Goal: Information Seeking & Learning: Learn about a topic

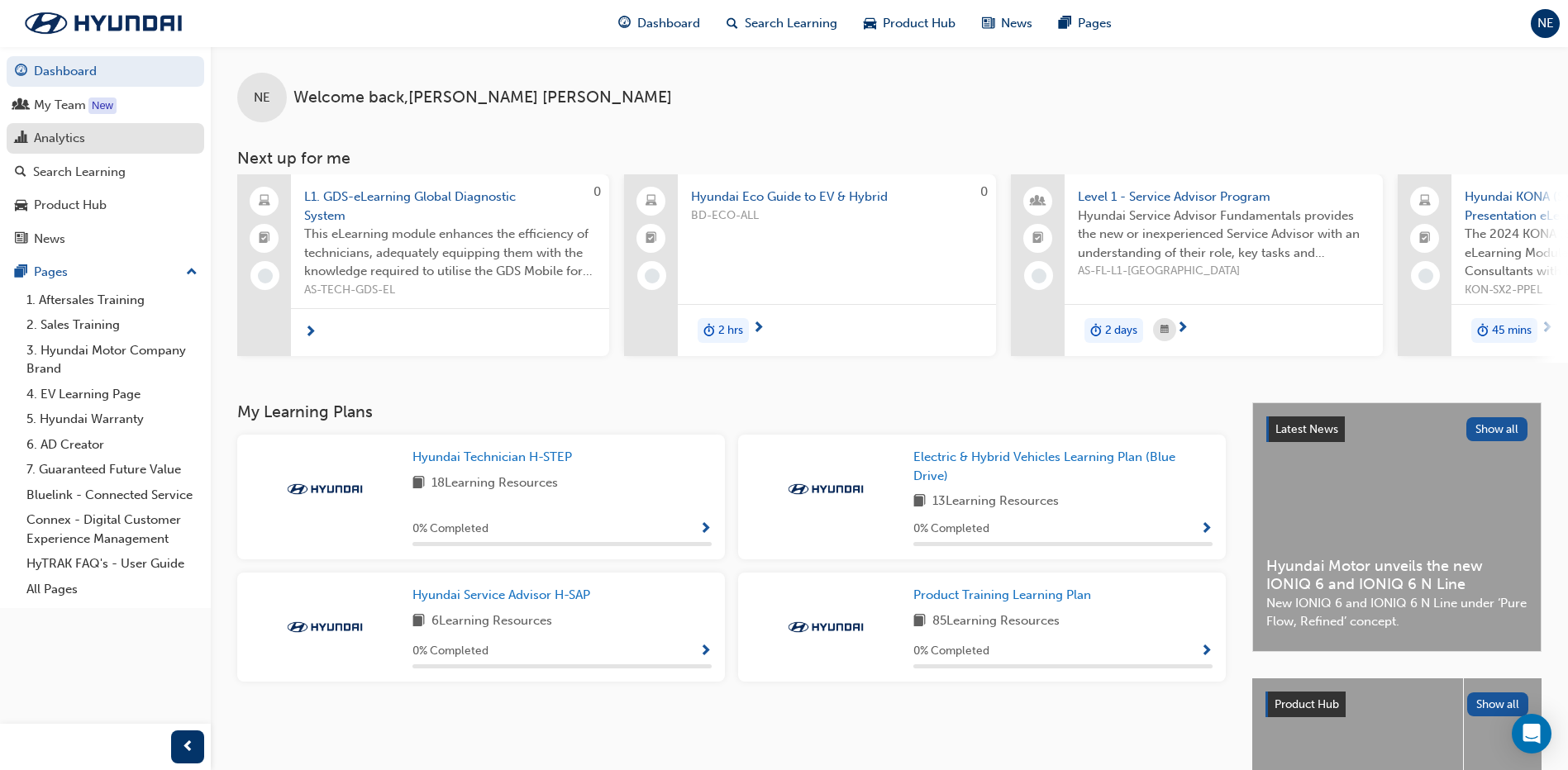
click at [60, 140] on div "Analytics" at bounding box center [59, 138] width 51 height 19
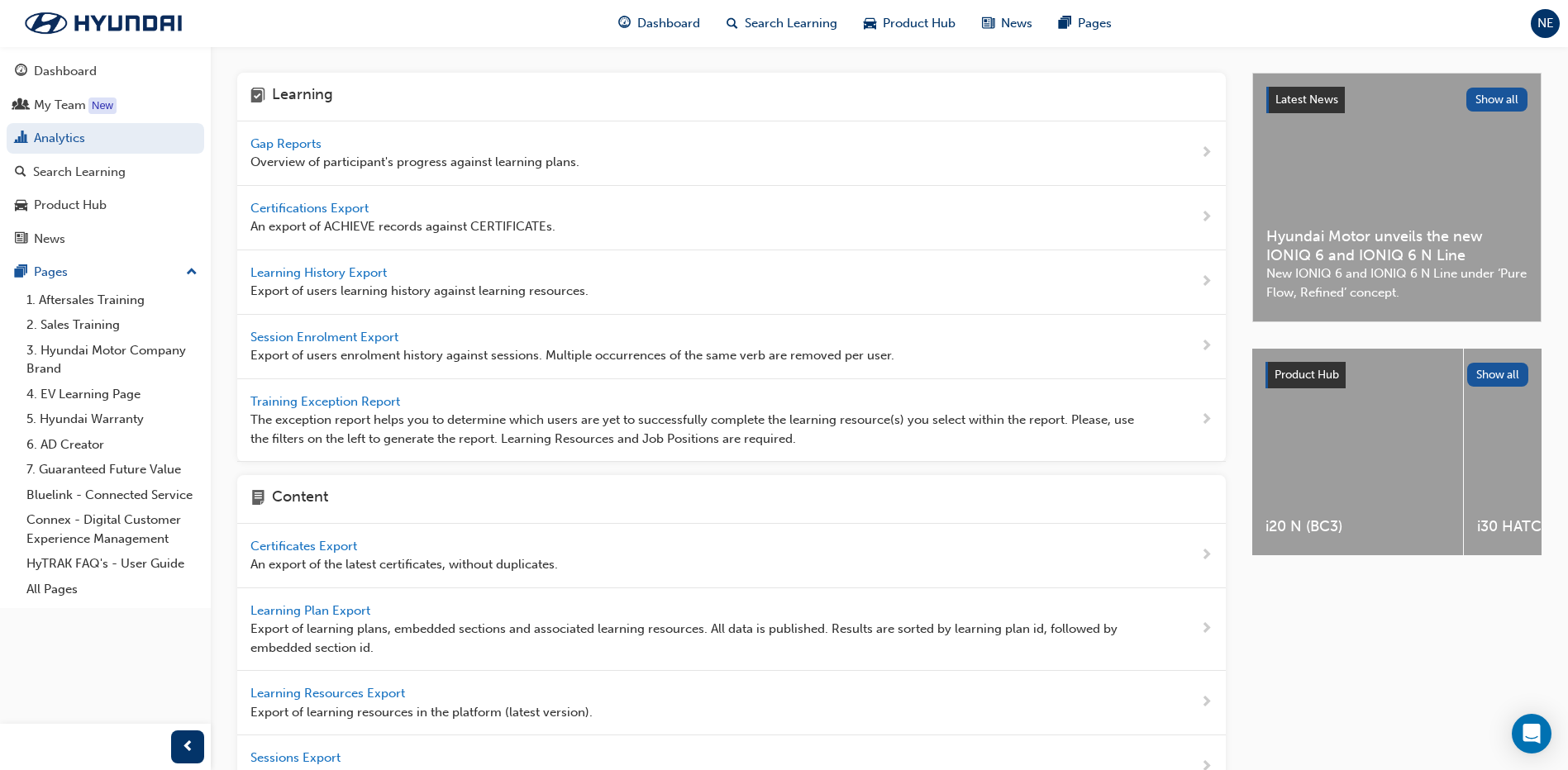
click at [281, 148] on span "Gap Reports" at bounding box center [288, 143] width 74 height 15
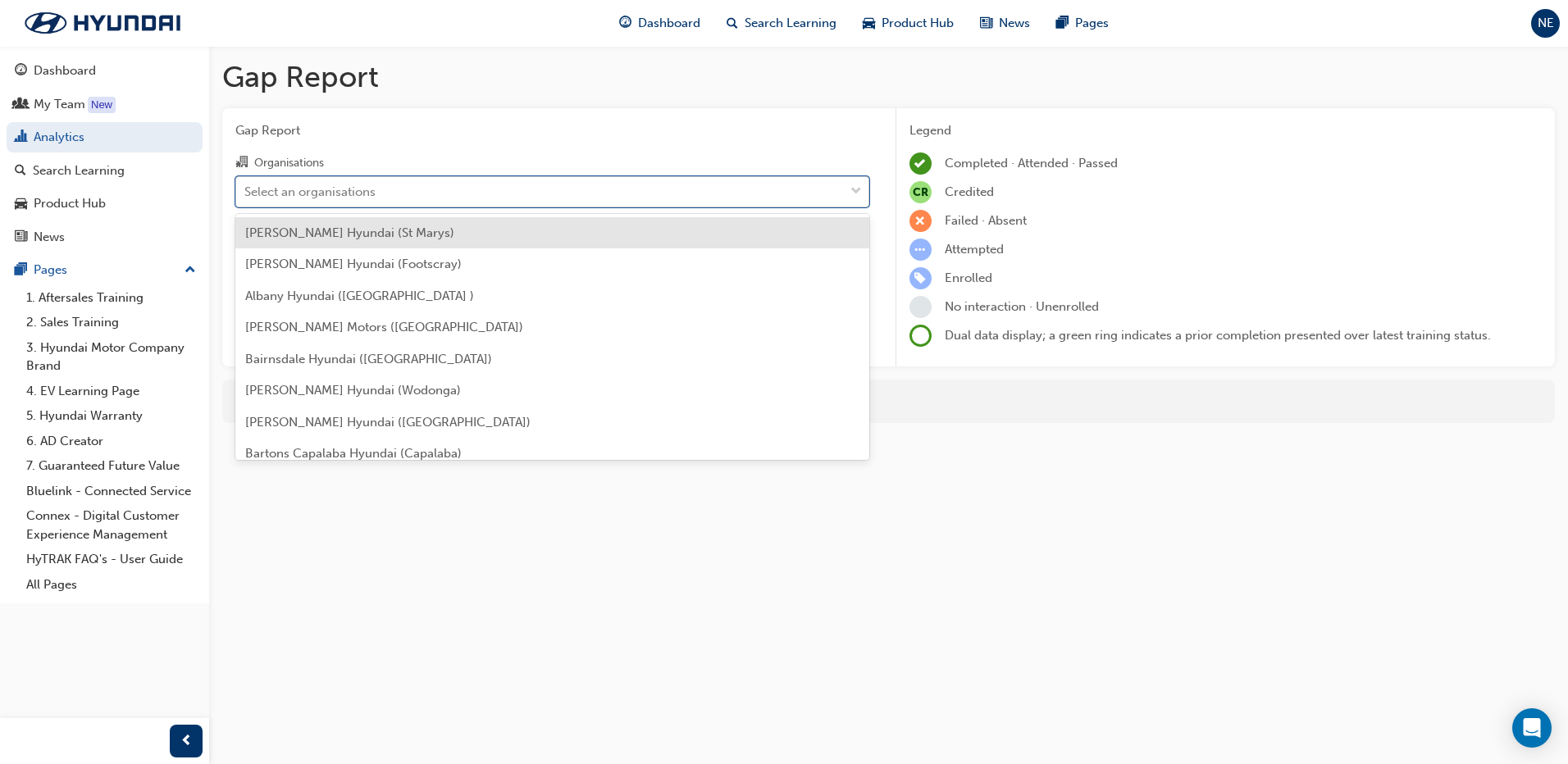
click at [423, 188] on div "Select an organisations" at bounding box center [540, 192] width 607 height 29
click at [246, 188] on input "Organisations option [PERSON_NAME] Hyundai (St Marys) focused, 1 of 182. 182 re…" at bounding box center [245, 190] width 2 height 14
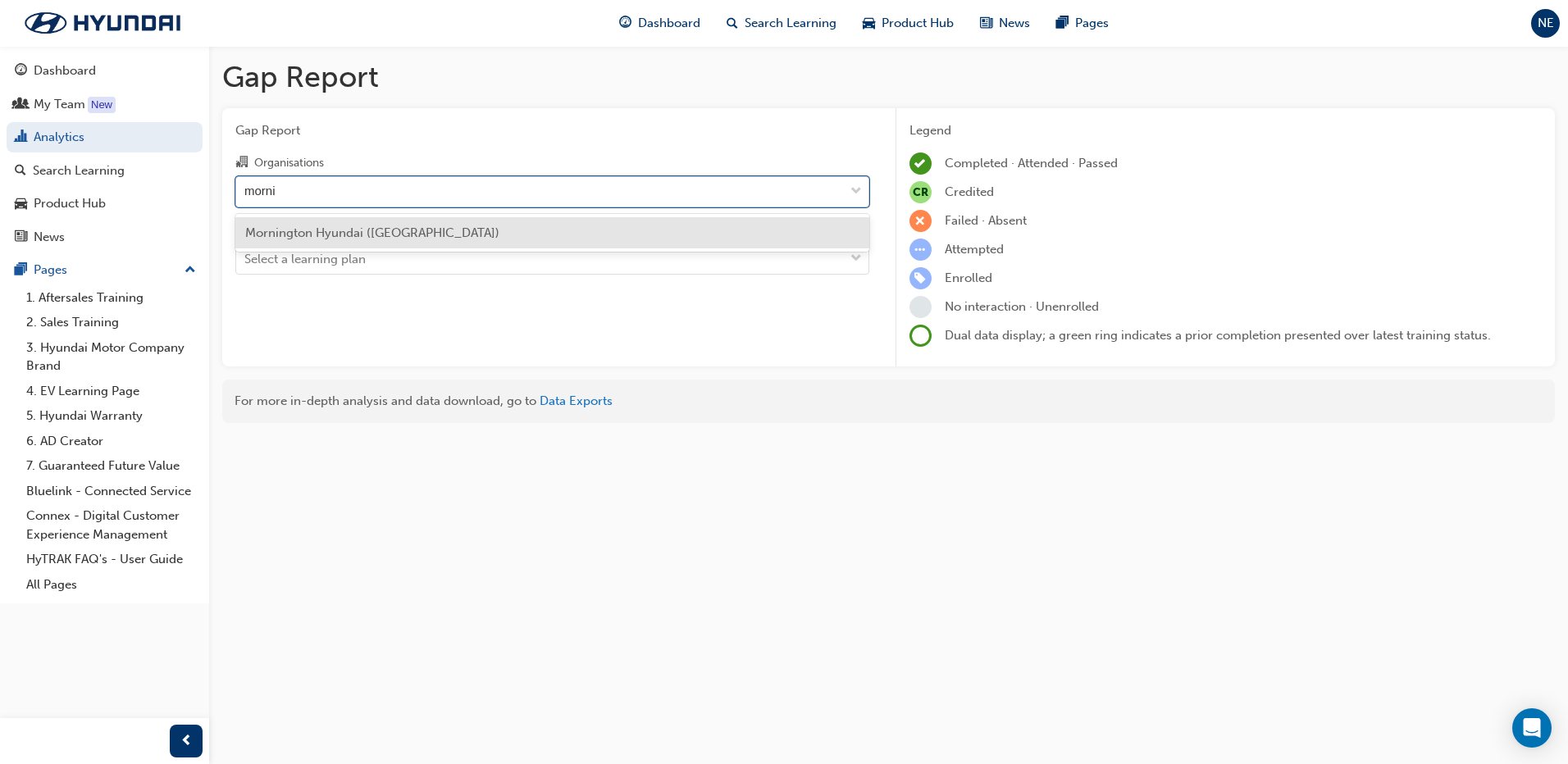
type input "mornin"
click at [414, 224] on div "Mornington Hyundai ([GEOGRAPHIC_DATA])" at bounding box center [552, 233] width 634 height 32
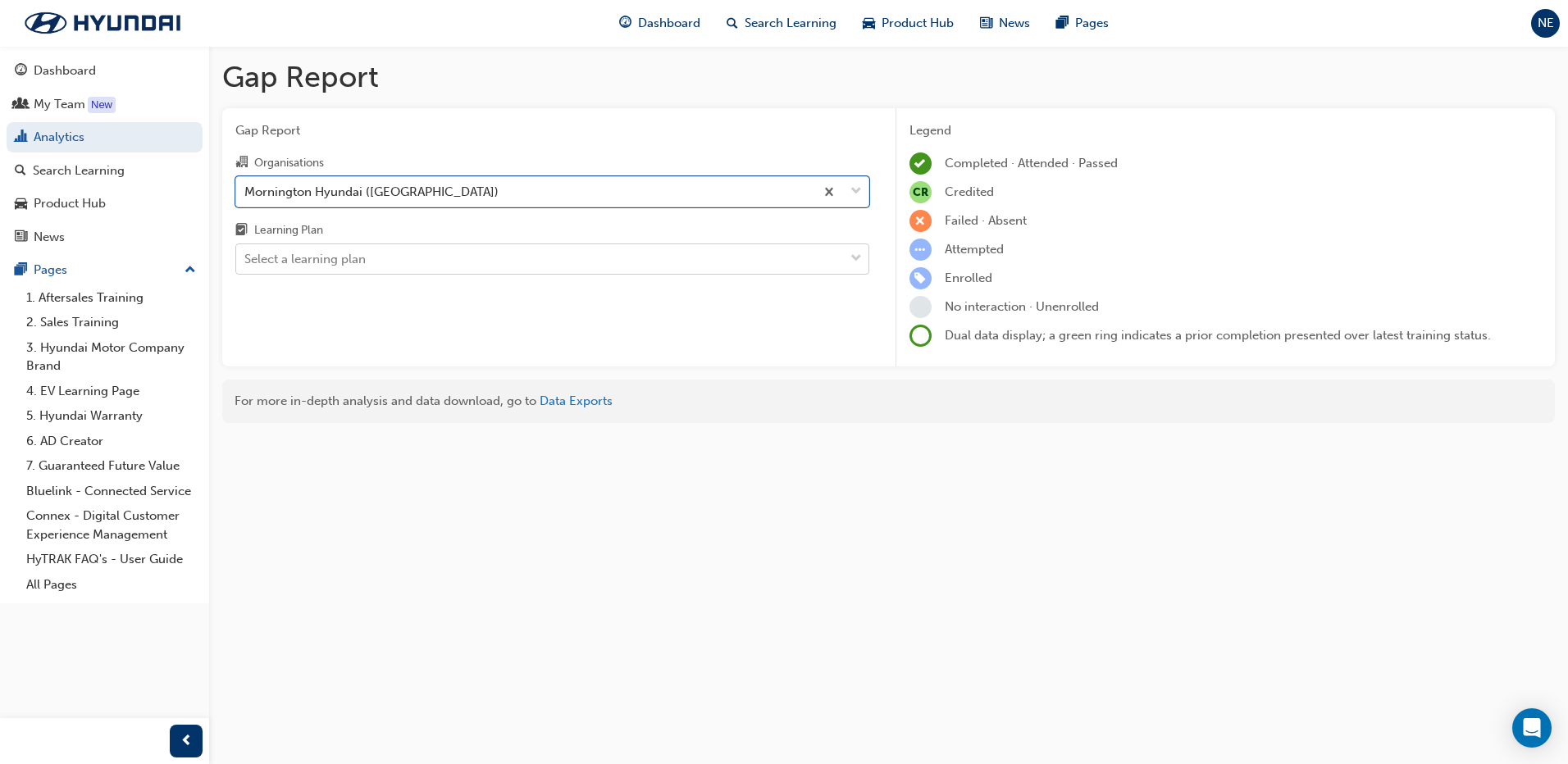
click at [414, 260] on div "Select a learning plan" at bounding box center [540, 260] width 607 height 29
click at [246, 260] on input "Learning Plan Select a learning plan" at bounding box center [245, 259] width 2 height 14
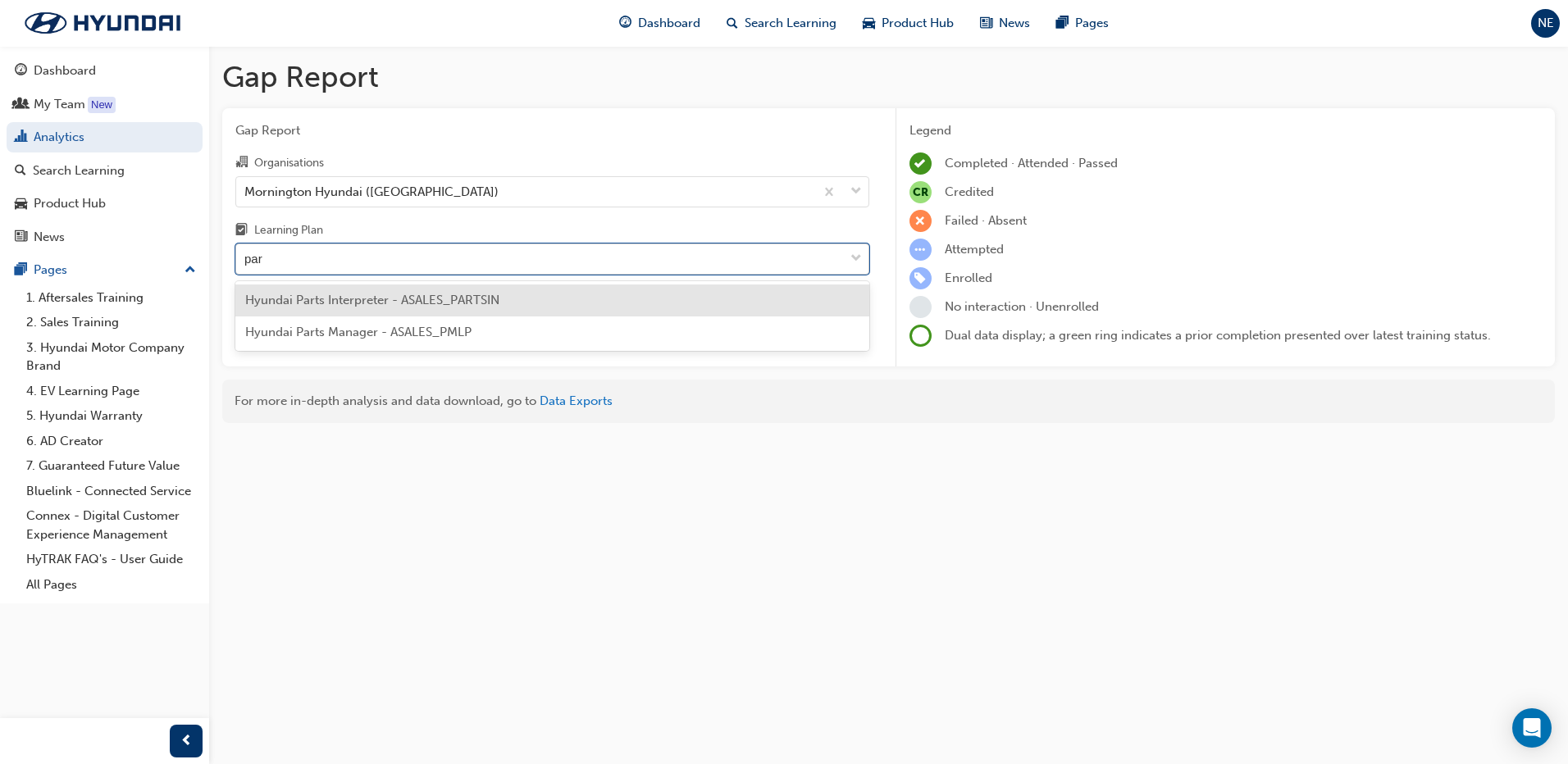
type input "part"
click at [415, 300] on span "Hyundai Parts Interpreter - ASALES_PARTSIN" at bounding box center [372, 300] width 254 height 15
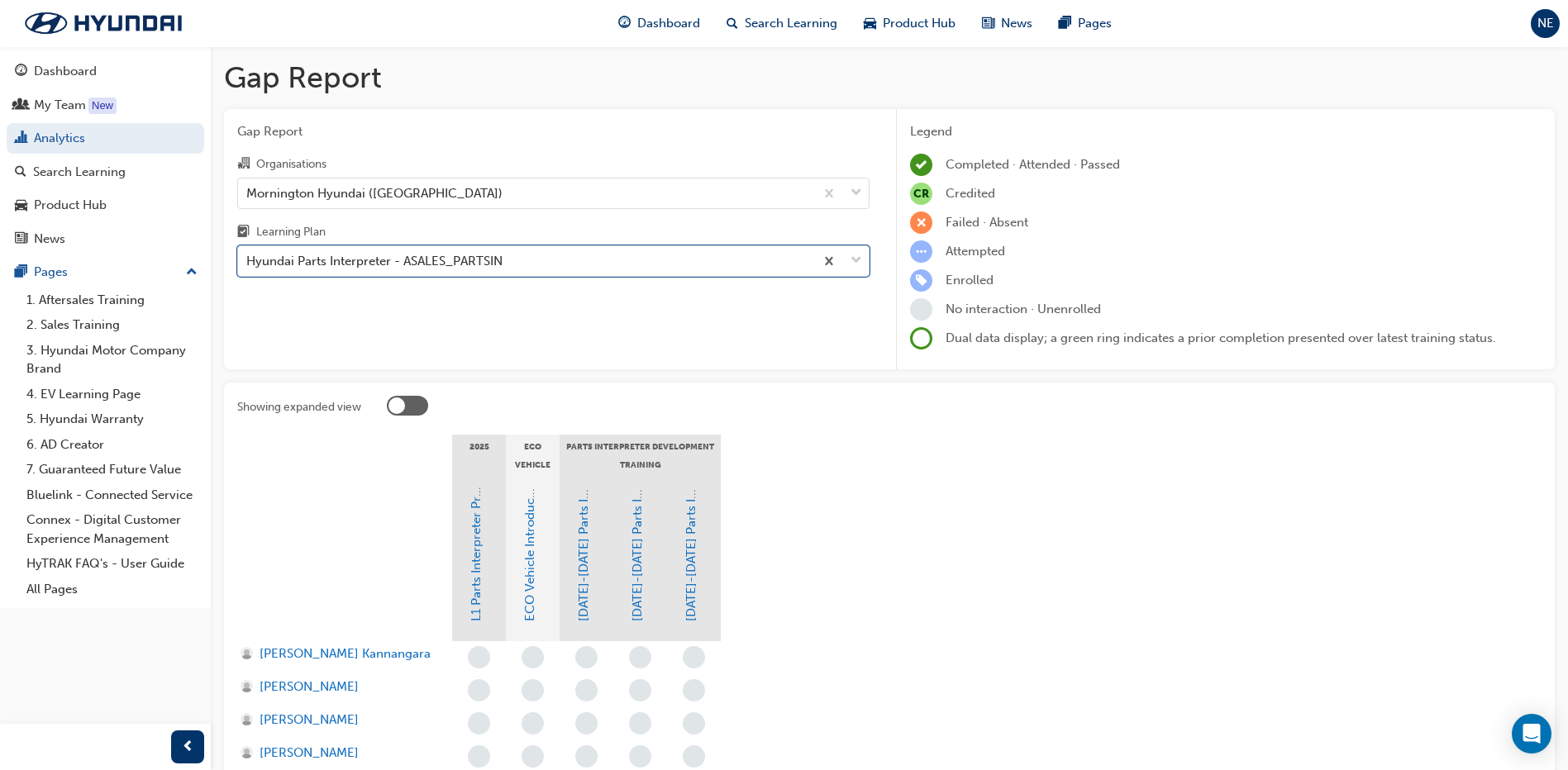
scroll to position [83, 0]
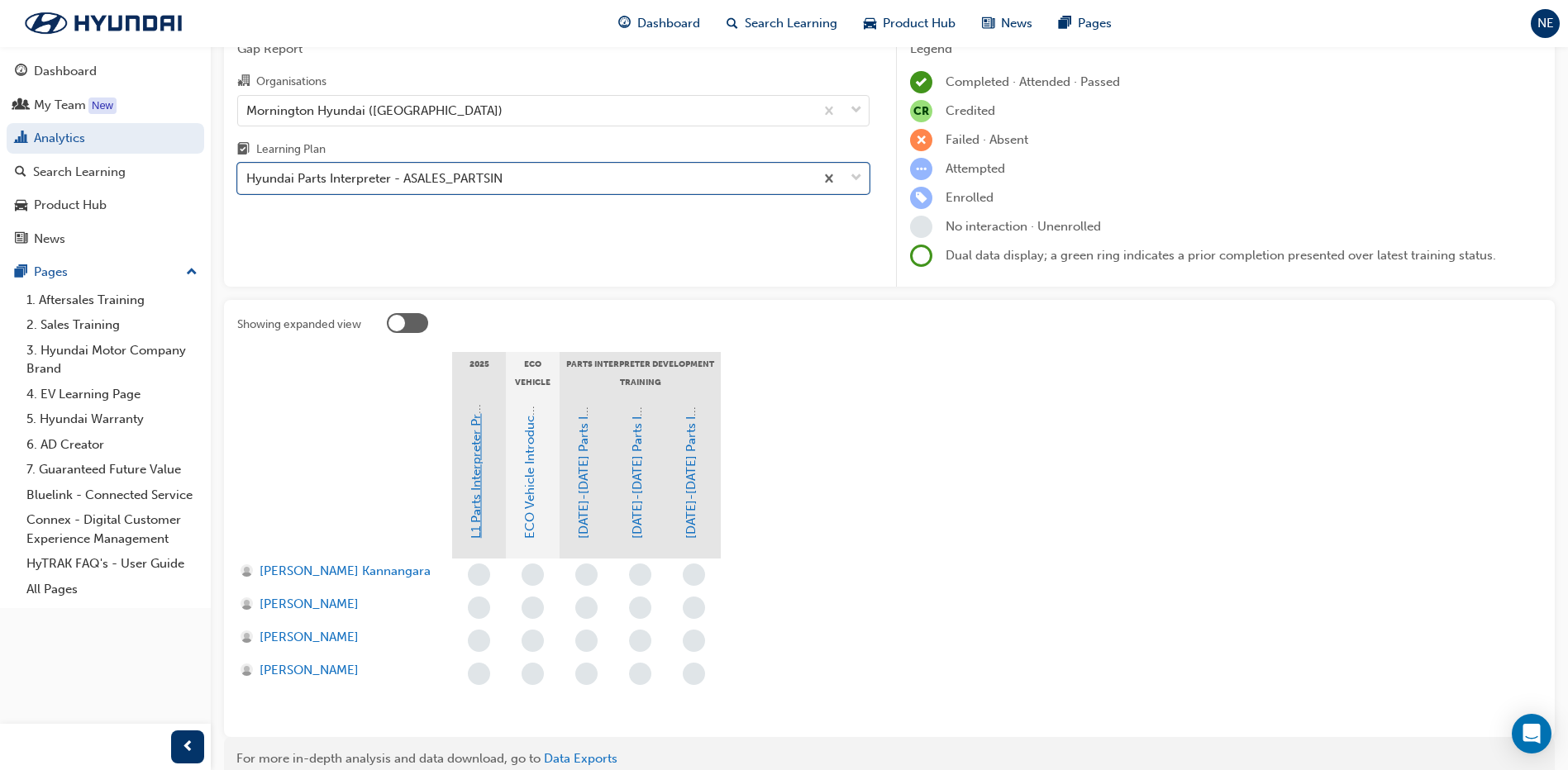
click at [477, 508] on link "L1 Parts Interpreter Program Level 1 Training" at bounding box center [476, 411] width 15 height 256
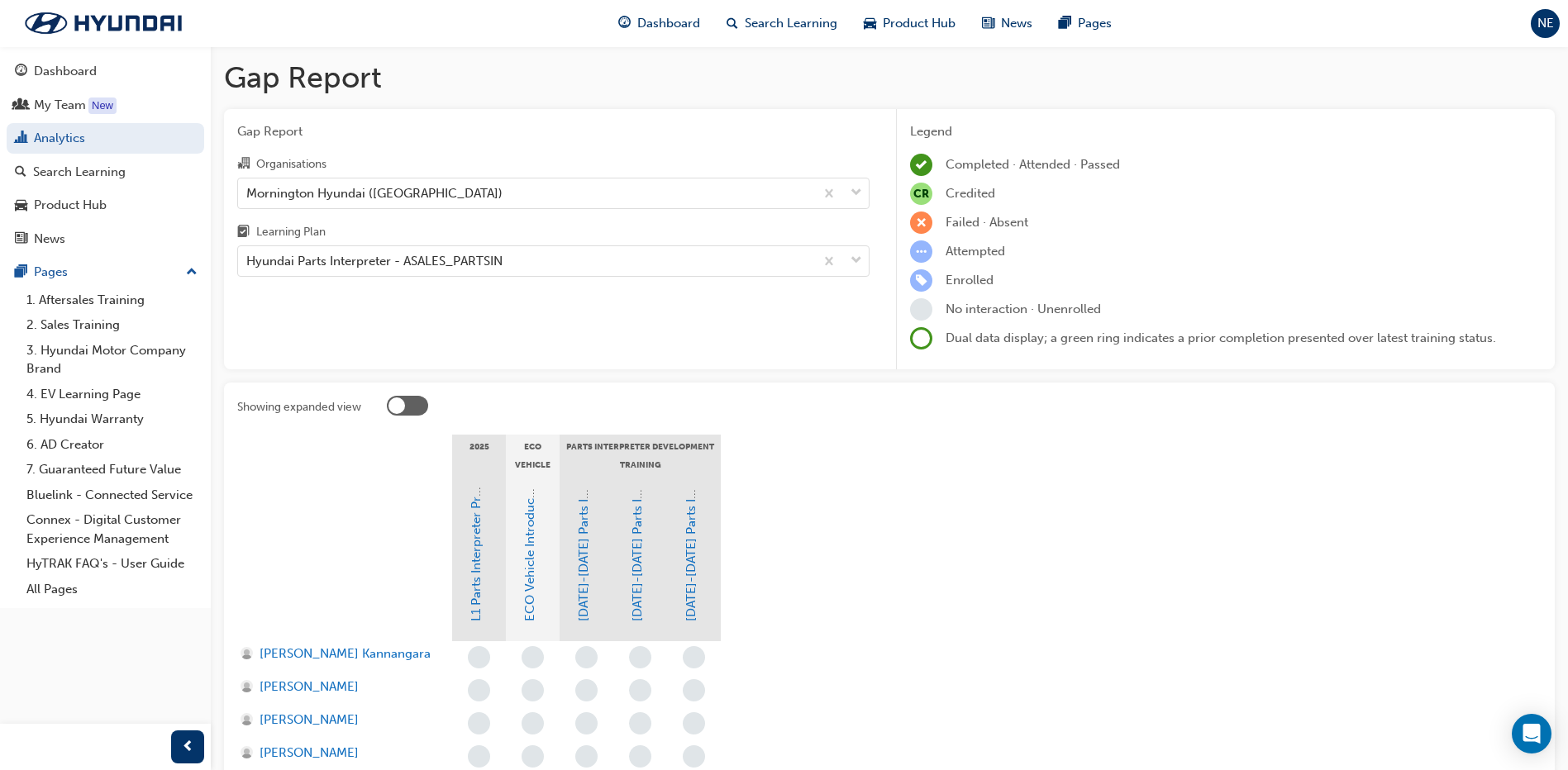
scroll to position [83, 0]
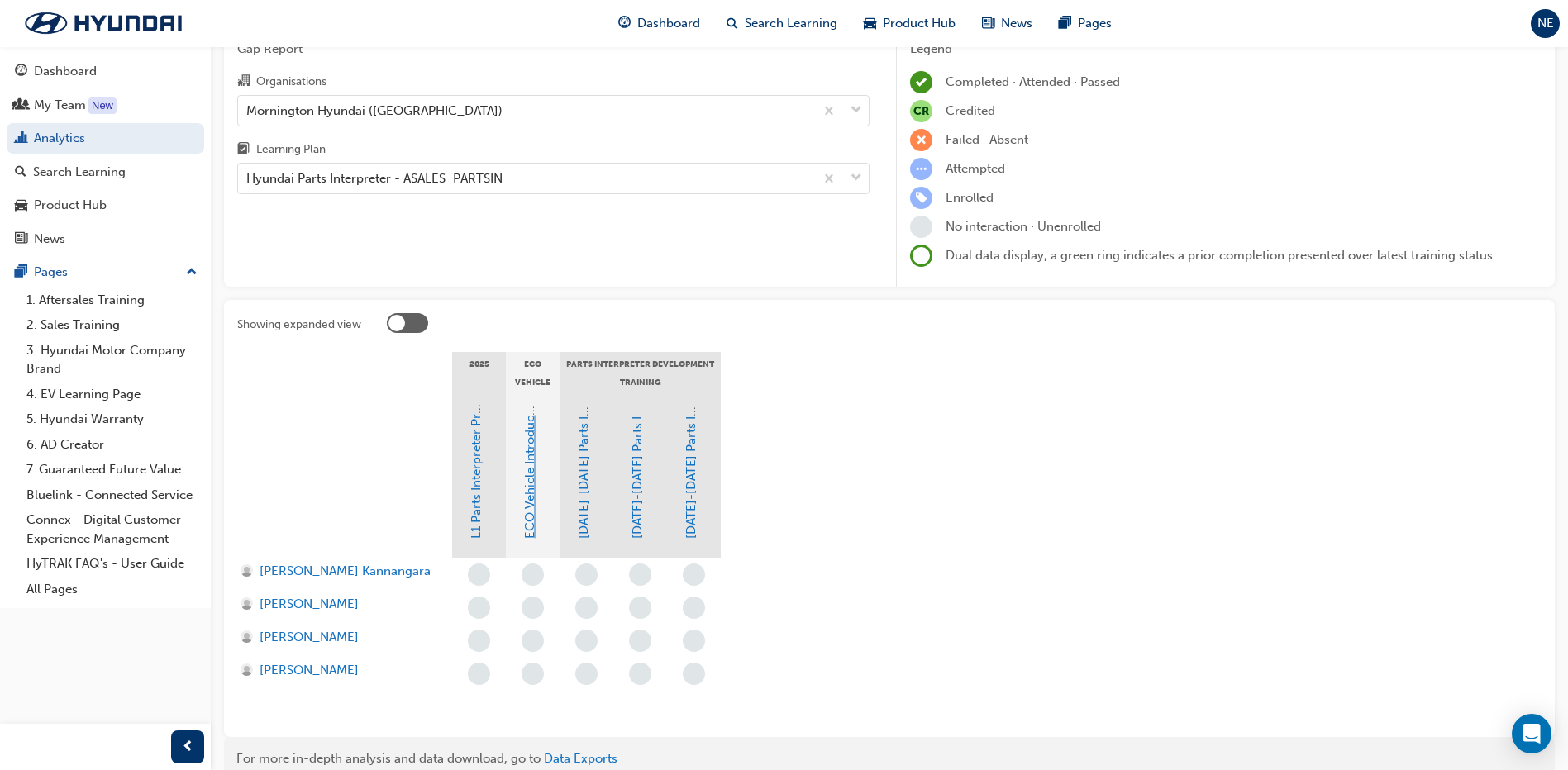
click at [529, 509] on link "ECO Vehicle Introduction and Safety Awareness" at bounding box center [529, 402] width 15 height 273
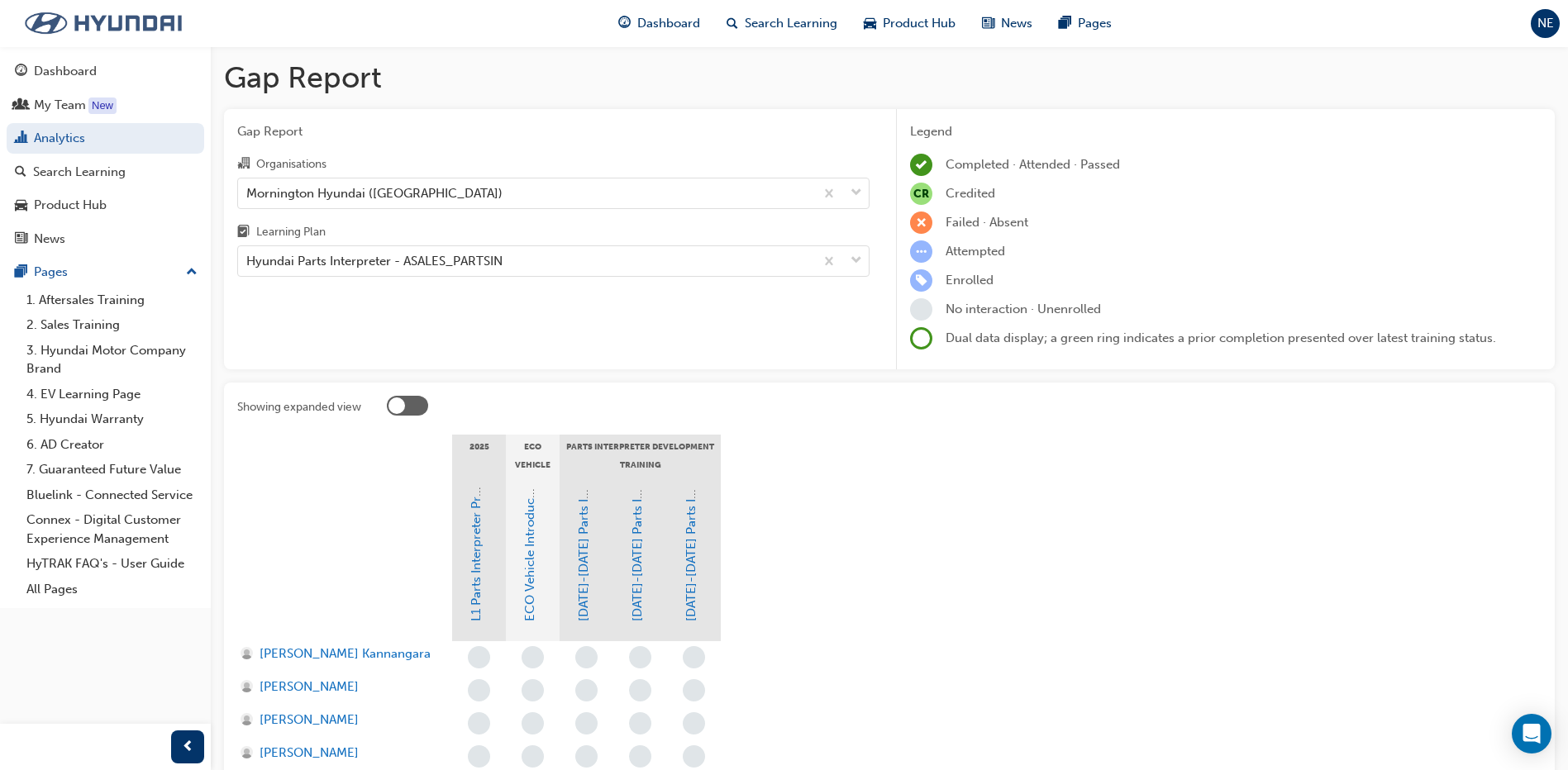
scroll to position [83, 0]
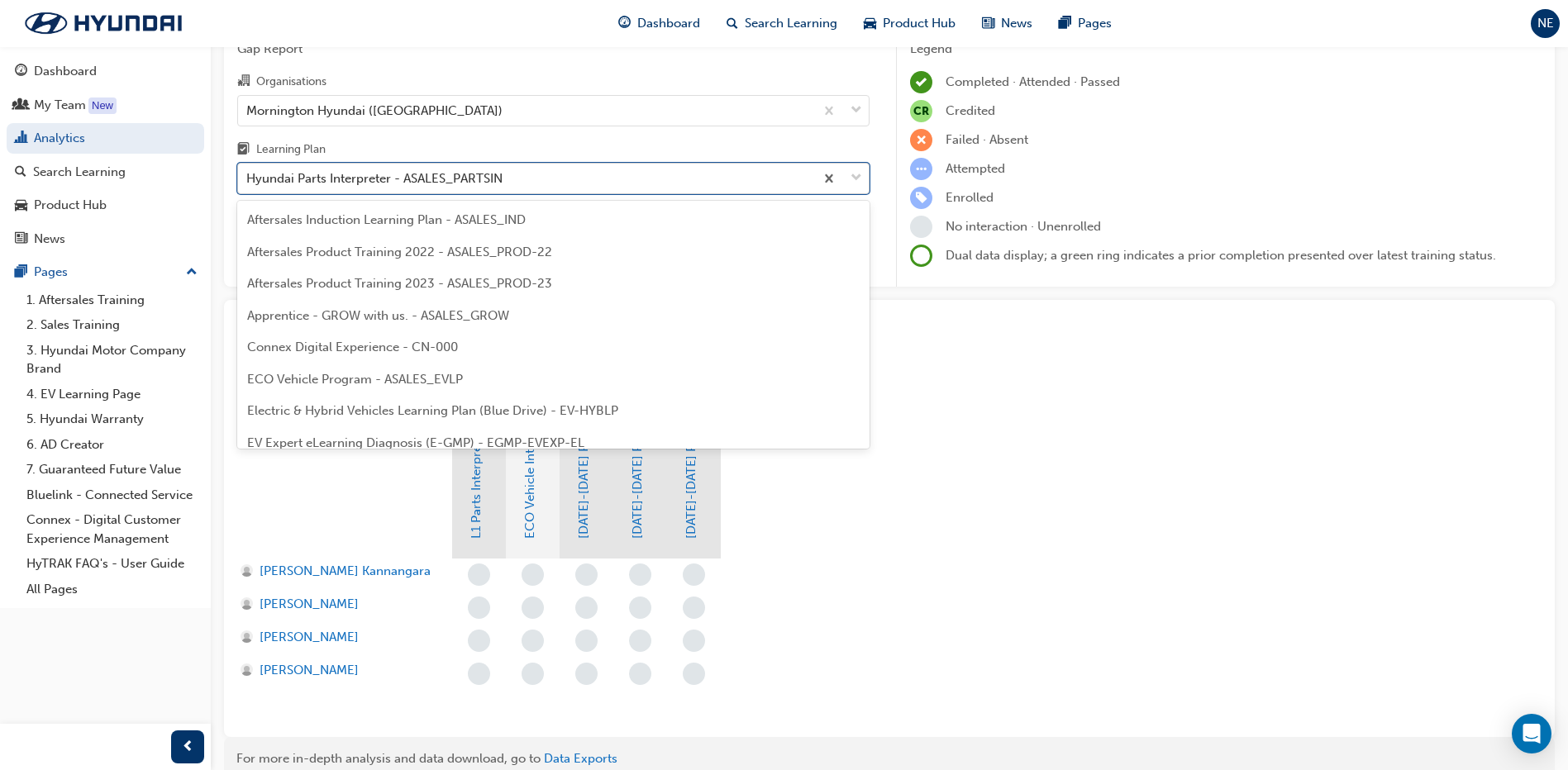
click at [522, 180] on div "Hyundai Parts Interpreter - ASALES_PARTSIN" at bounding box center [526, 180] width 576 height 29
click at [248, 180] on input "Learning Plan option Hyundai Parts Interpreter - ASALES_PARTSIN focused, 14 of …" at bounding box center [247, 178] width 2 height 14
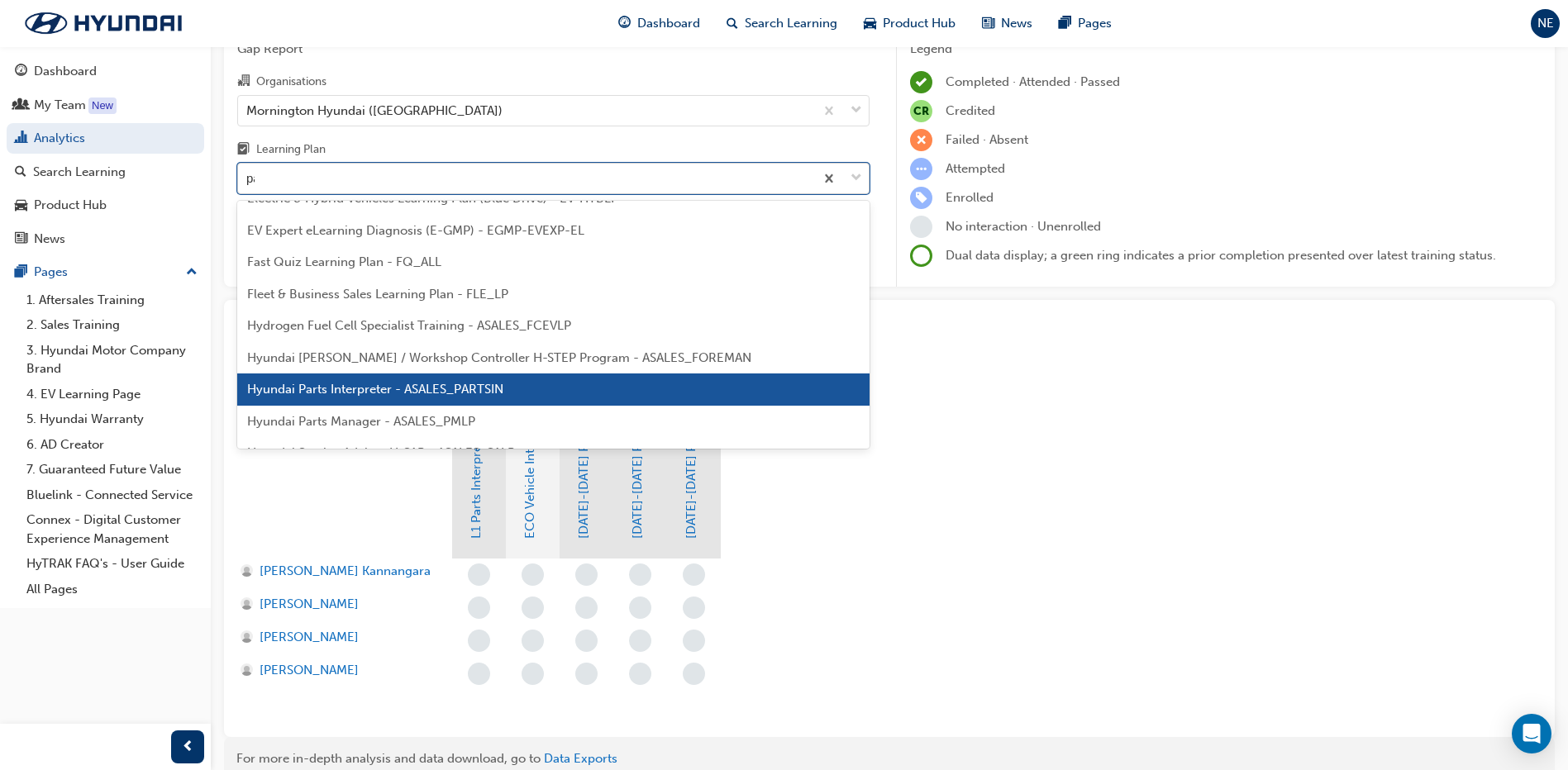
scroll to position [0, 0]
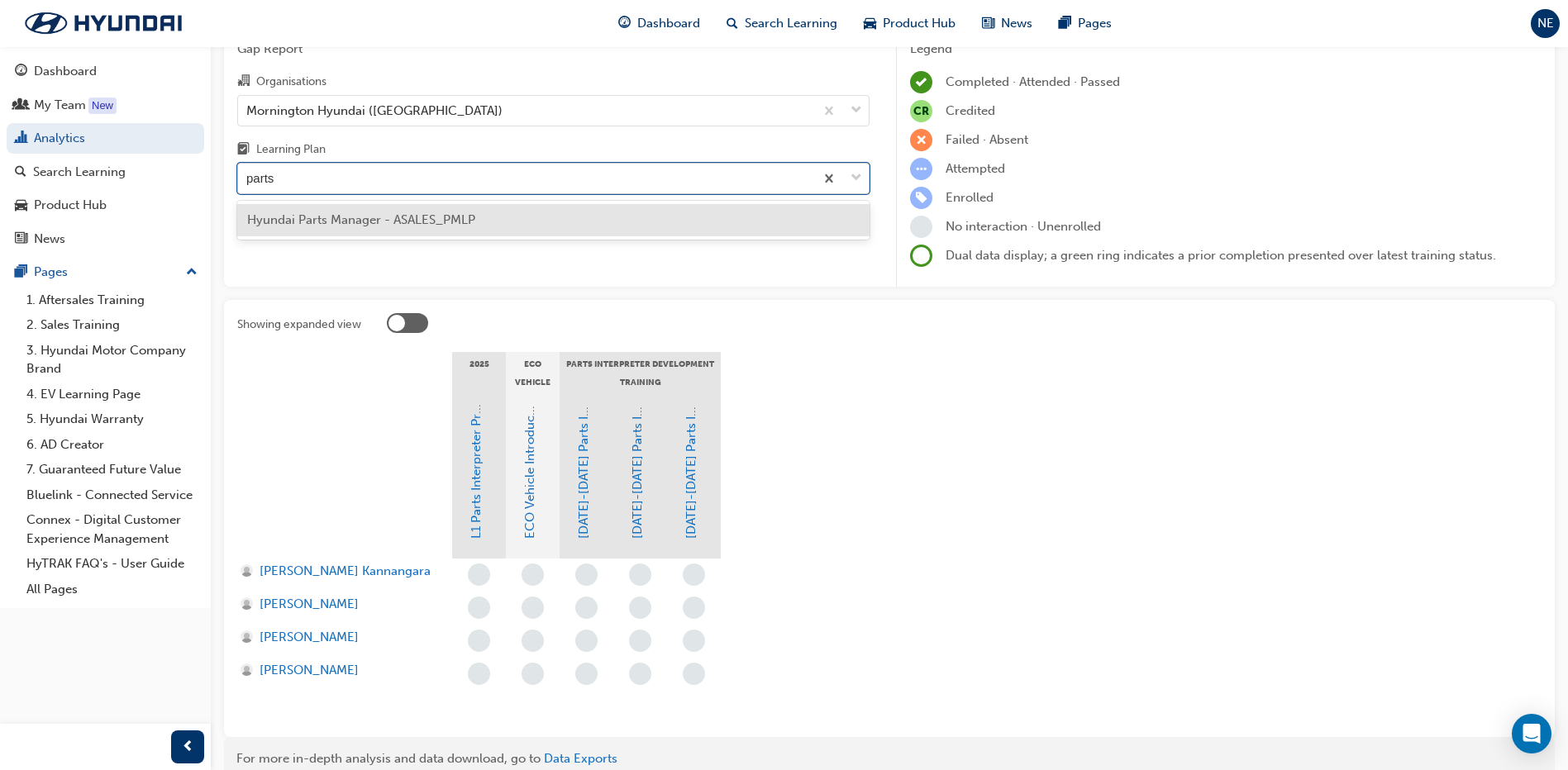
type input "parts m"
click at [517, 223] on div "Hyundai Parts Manager - ASALES_PMLP" at bounding box center [553, 219] width 632 height 32
